Goal: Find contact information: Find contact information

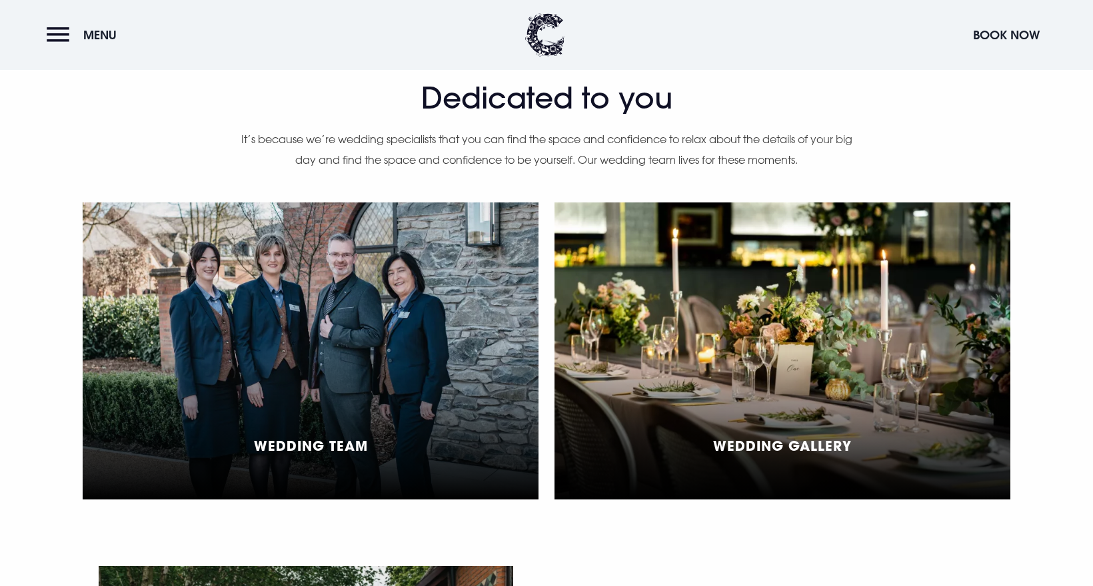
scroll to position [3402, 0]
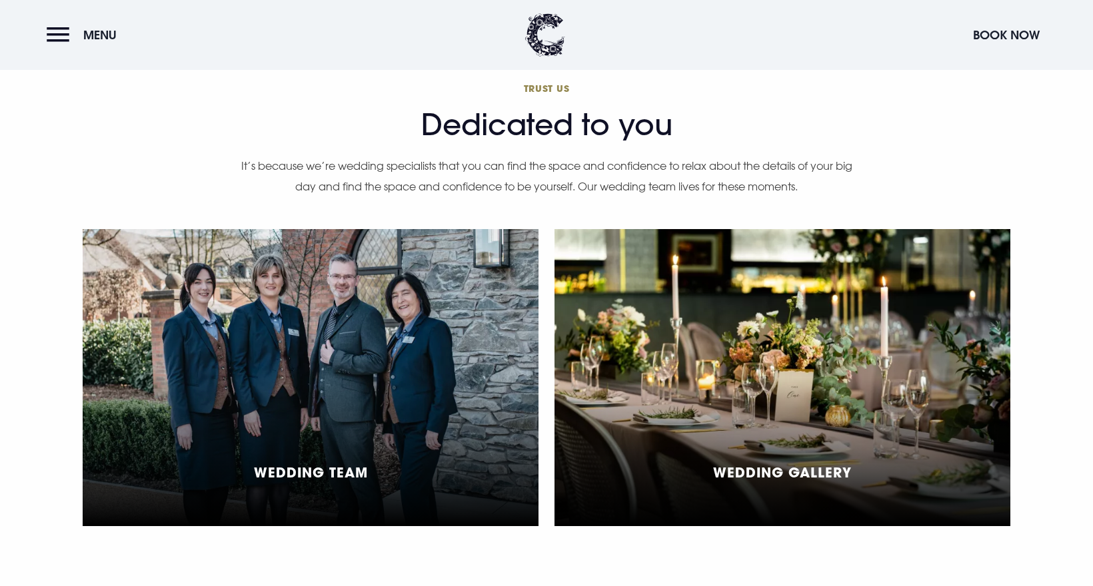
click at [330, 266] on div "Wedding Team" at bounding box center [311, 377] width 456 height 297
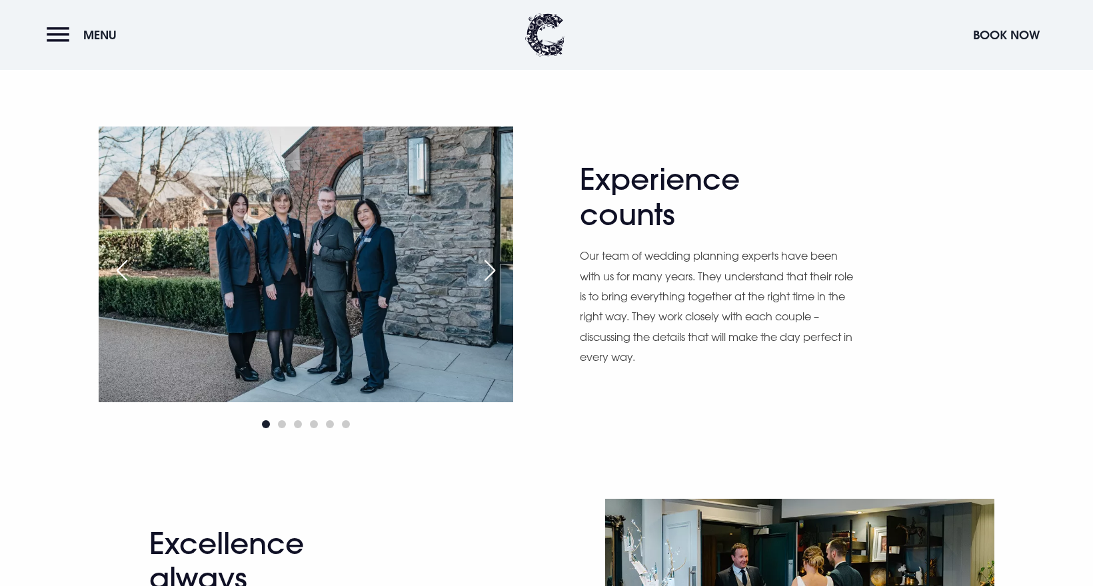
scroll to position [735, 0]
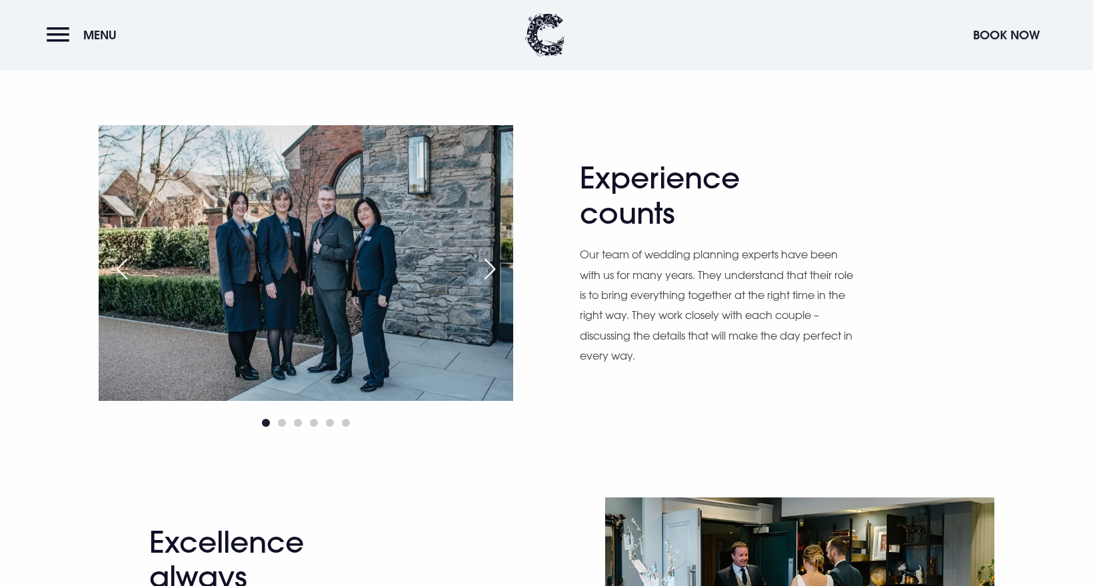
click at [499, 279] on div "Next slide" at bounding box center [489, 269] width 33 height 29
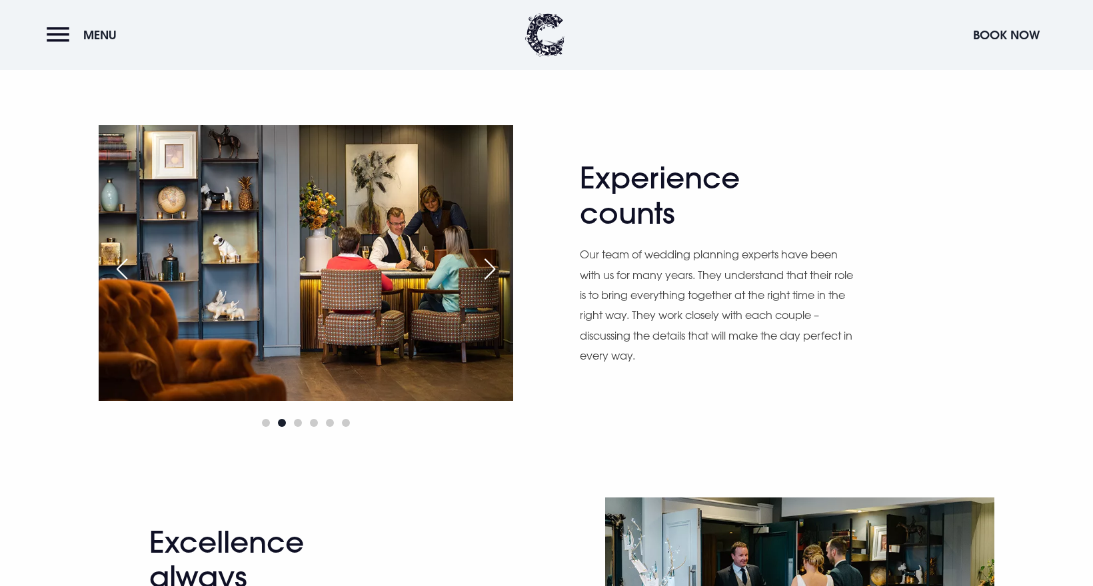
click at [499, 279] on div "Next slide" at bounding box center [489, 269] width 33 height 29
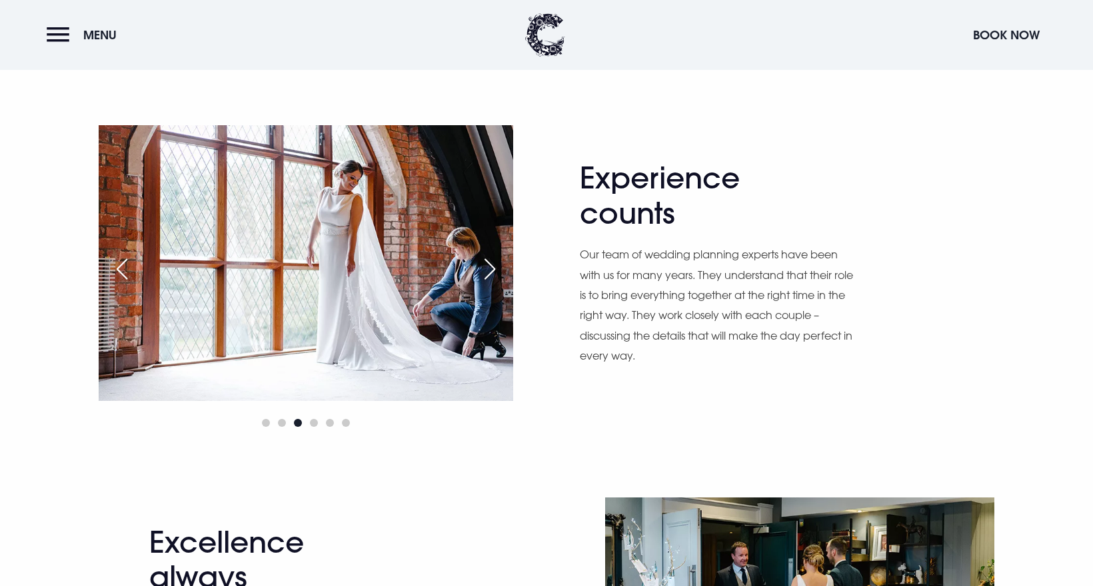
click at [499, 279] on div "Next slide" at bounding box center [489, 269] width 33 height 29
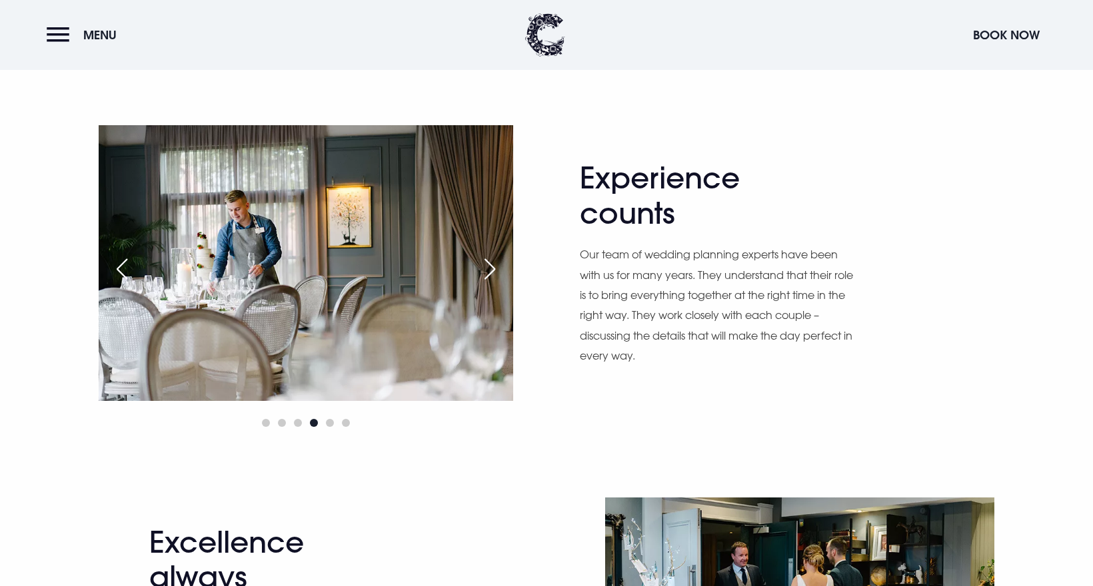
click at [499, 279] on div "Next slide" at bounding box center [489, 269] width 33 height 29
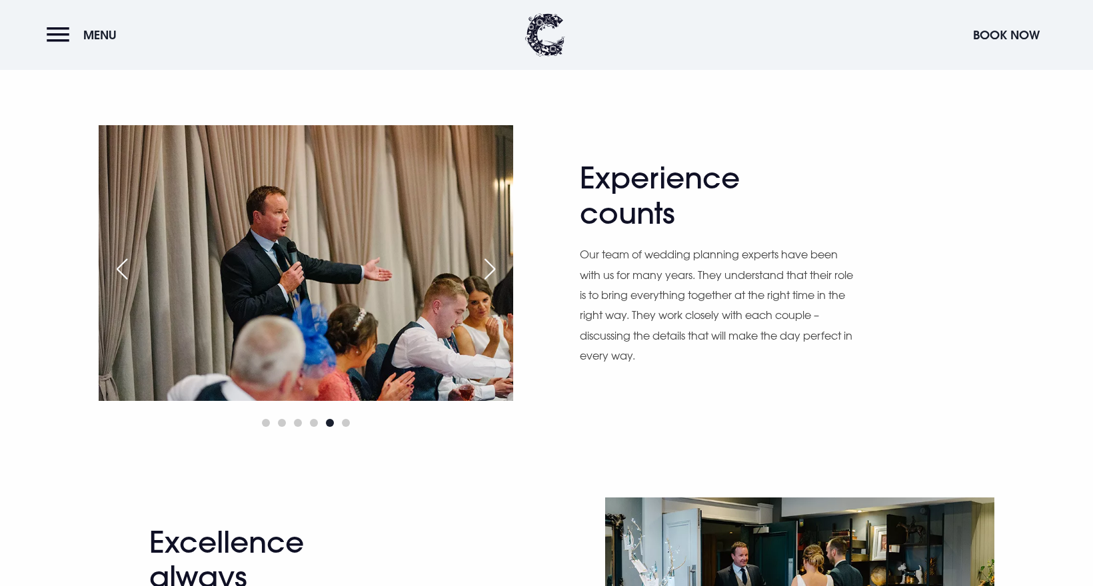
click at [499, 279] on div "Next slide" at bounding box center [489, 269] width 33 height 29
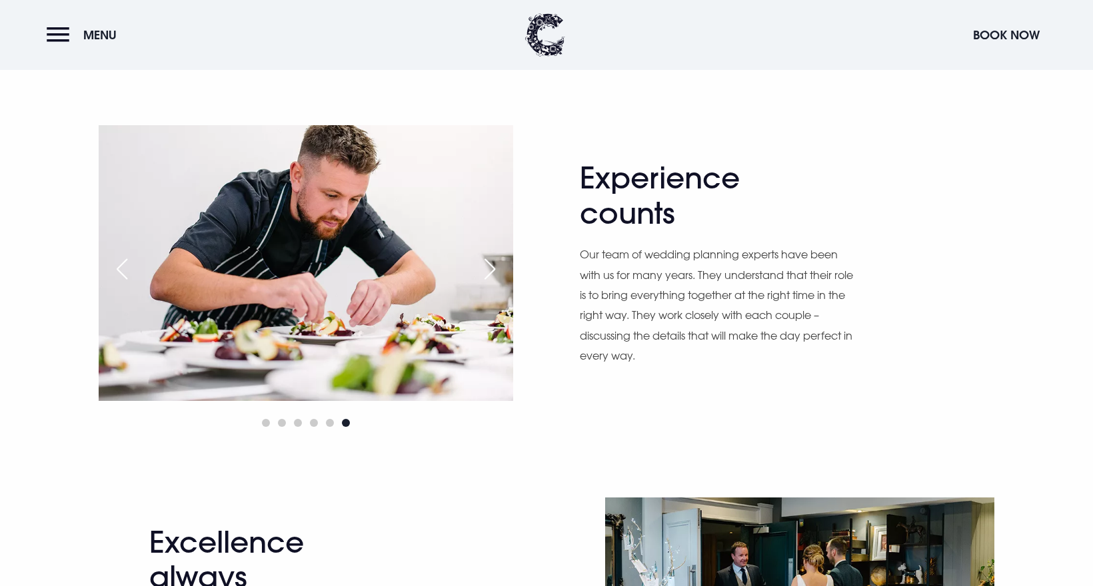
click at [496, 271] on div "Next slide" at bounding box center [489, 269] width 33 height 29
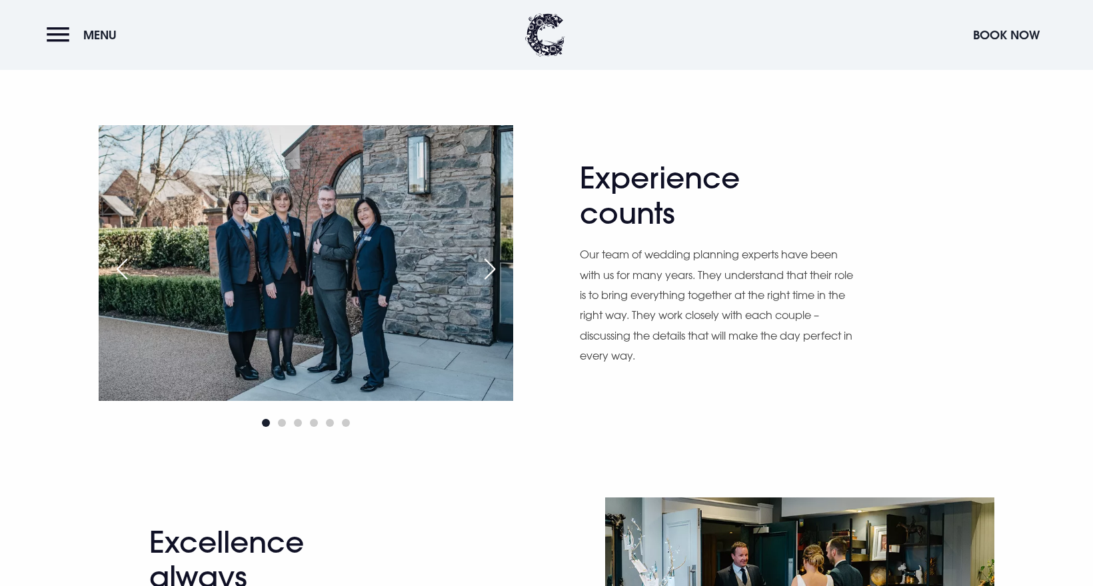
click at [496, 271] on div "Next slide" at bounding box center [489, 269] width 33 height 29
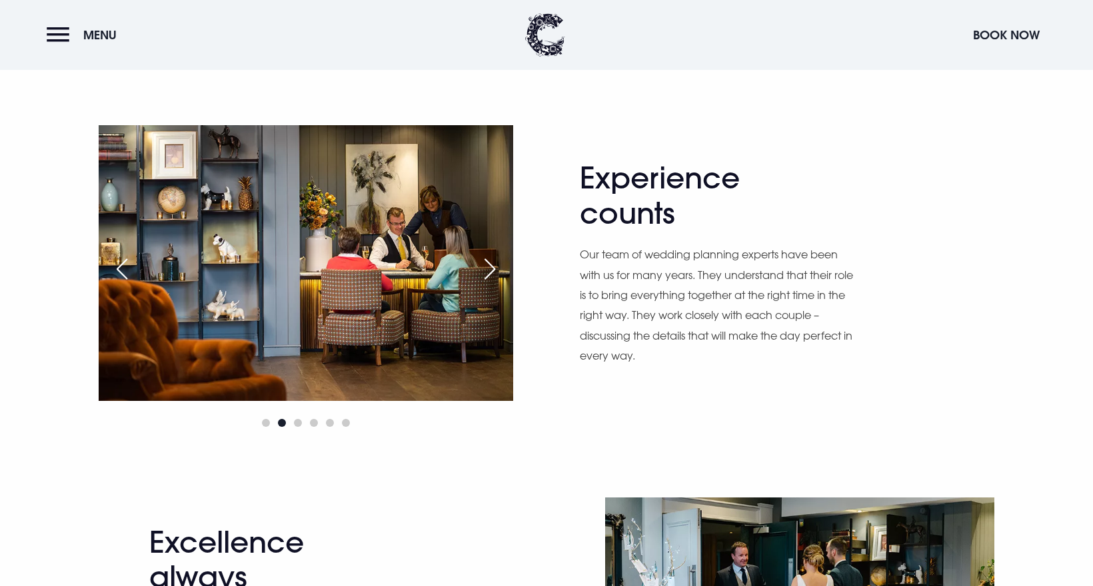
click at [496, 271] on div "Next slide" at bounding box center [489, 269] width 33 height 29
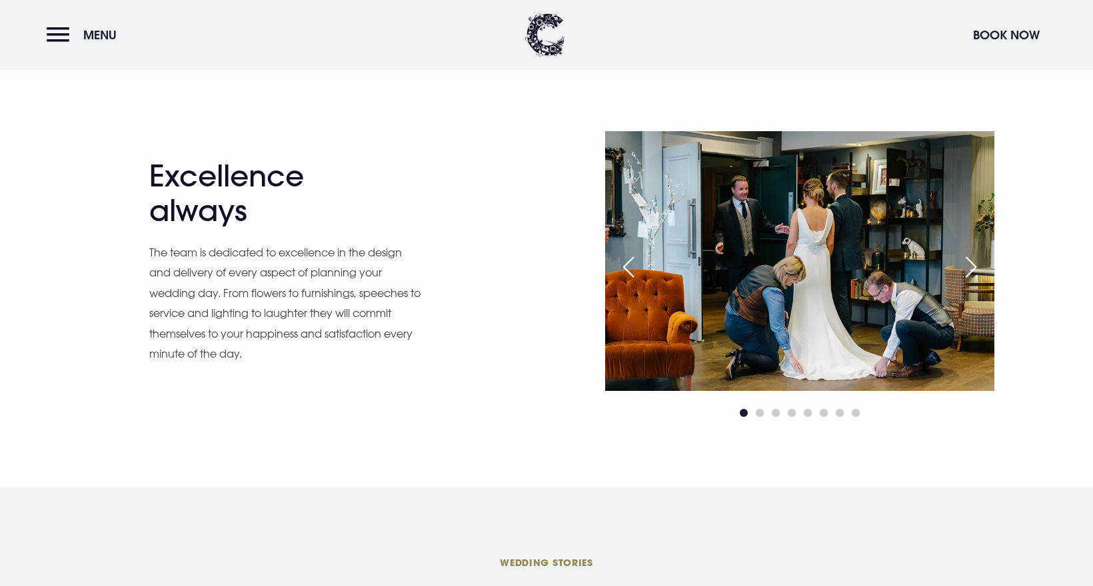
scroll to position [1102, 0]
click at [968, 258] on div "Next slide" at bounding box center [970, 266] width 33 height 29
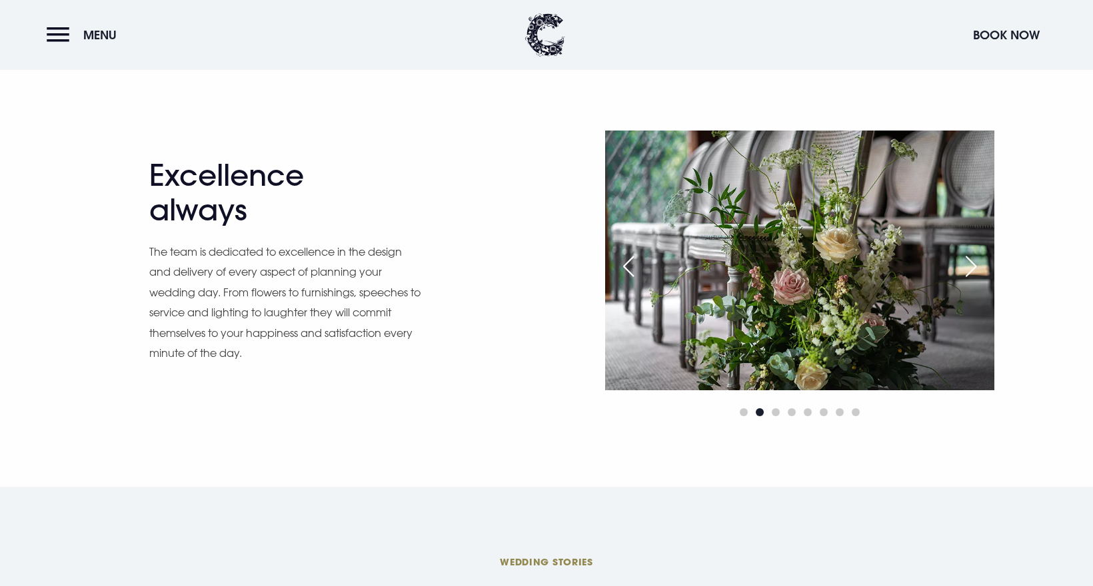
click at [968, 258] on div "Next slide" at bounding box center [970, 266] width 33 height 29
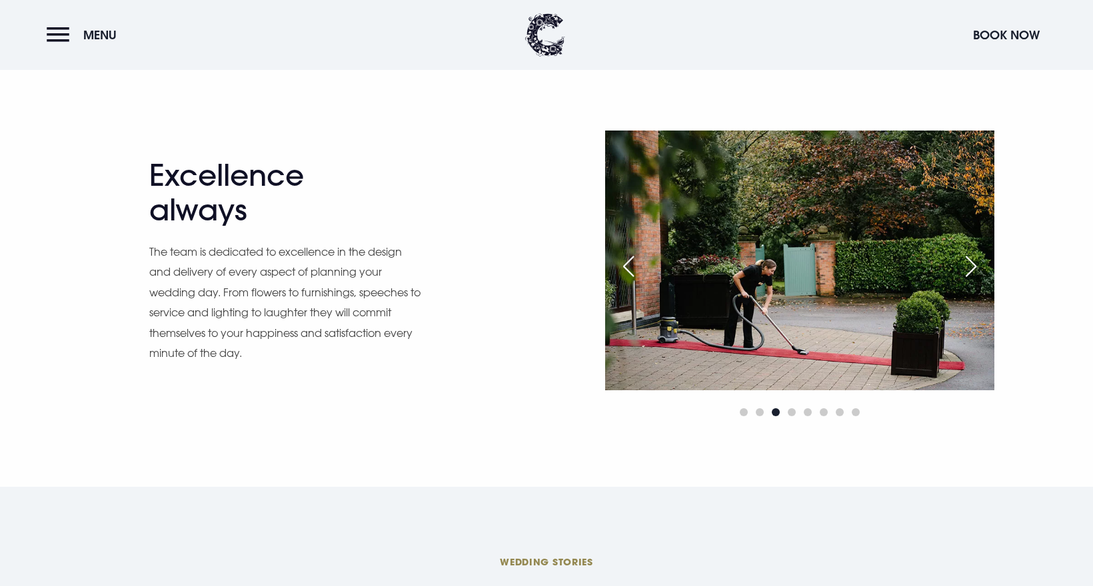
click at [968, 258] on div "Next slide" at bounding box center [970, 266] width 33 height 29
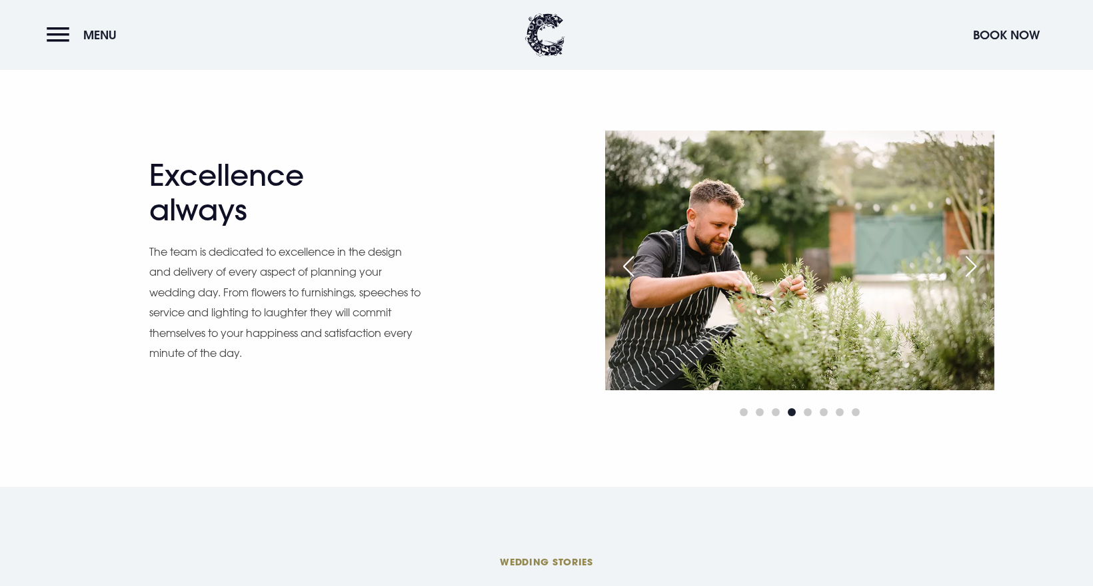
click at [968, 258] on div "Next slide" at bounding box center [970, 266] width 33 height 29
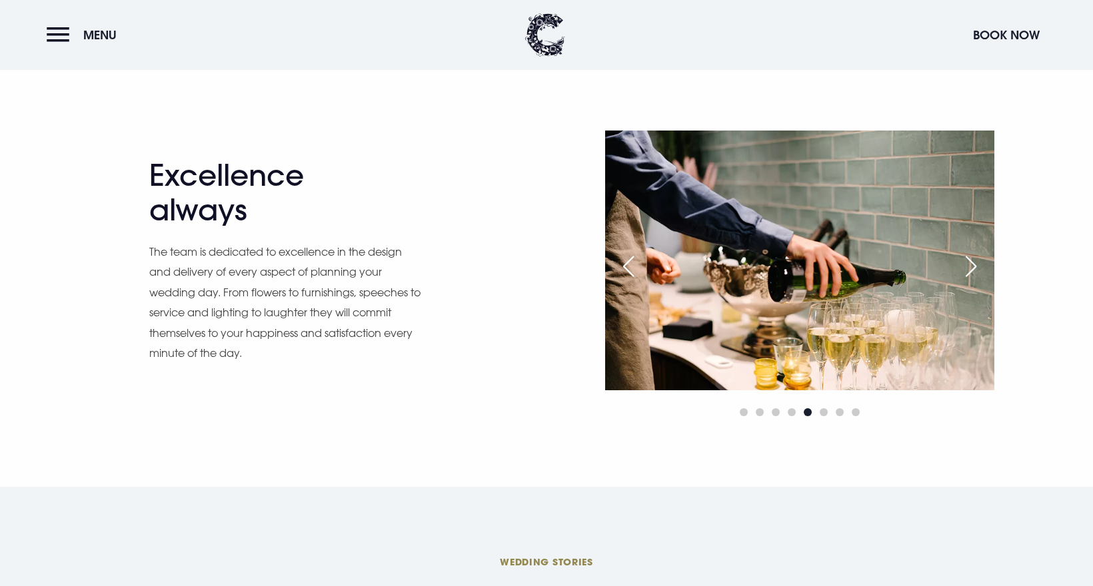
click at [972, 261] on div "Next slide" at bounding box center [970, 266] width 33 height 29
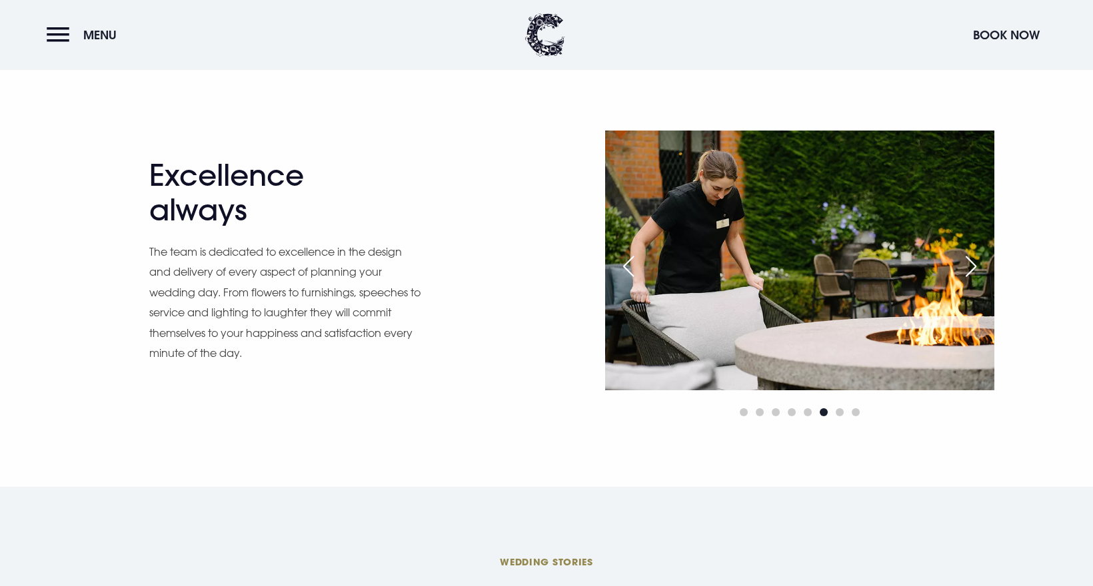
click at [972, 261] on div "Next slide" at bounding box center [970, 266] width 33 height 29
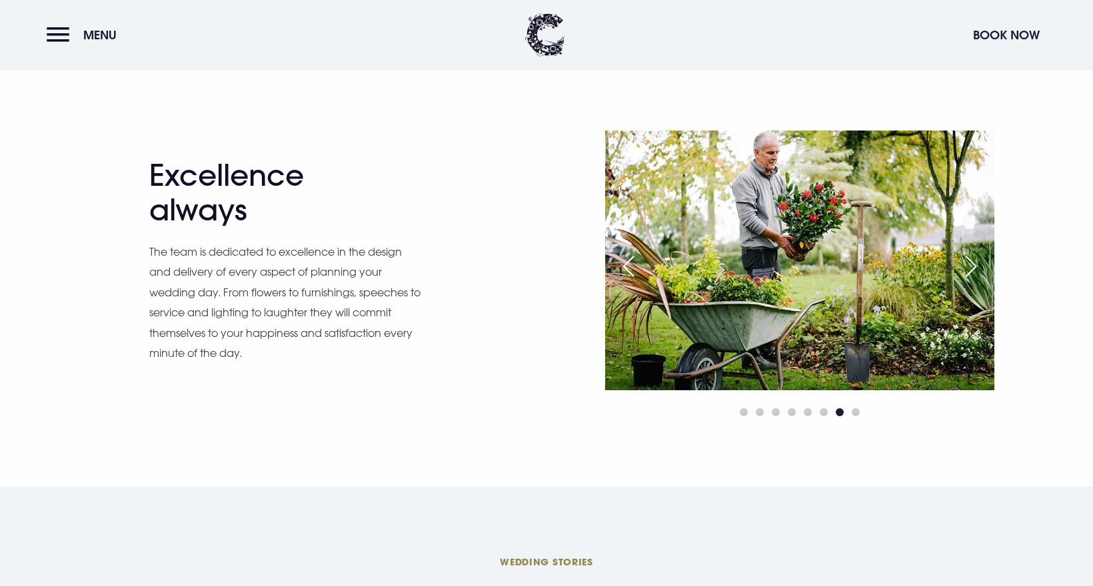
click at [972, 261] on div "Next slide" at bounding box center [970, 266] width 33 height 29
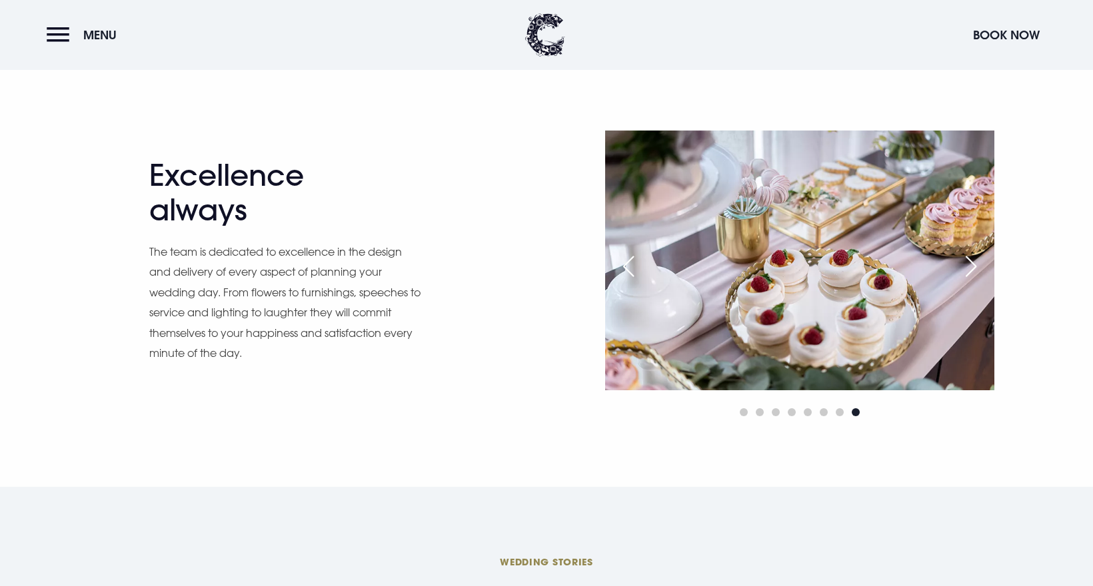
click at [972, 261] on div "Next slide" at bounding box center [970, 266] width 33 height 29
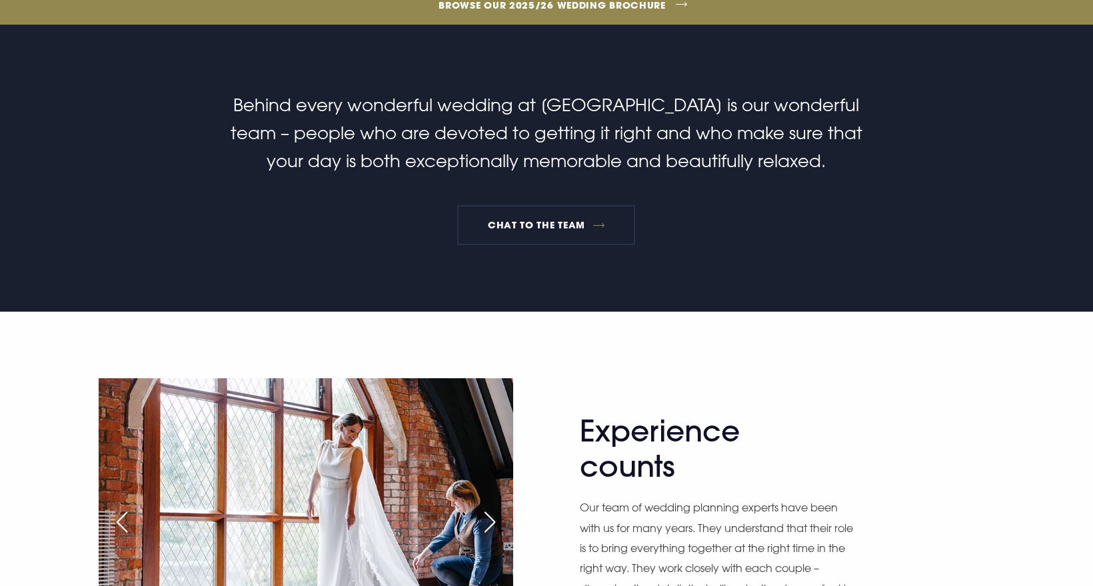
scroll to position [0, 0]
